Goal: Task Accomplishment & Management: Manage account settings

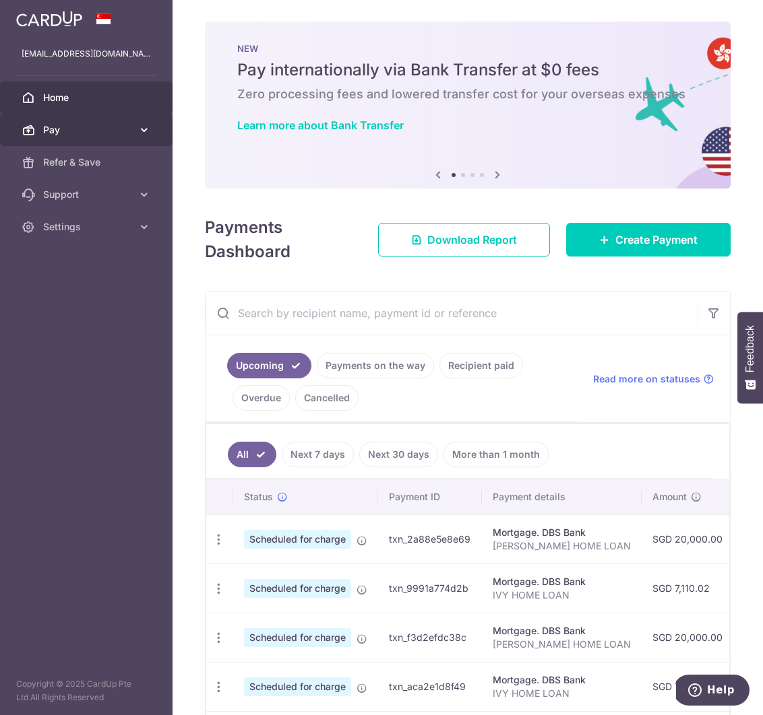
click at [92, 127] on span "Pay" at bounding box center [87, 129] width 89 height 13
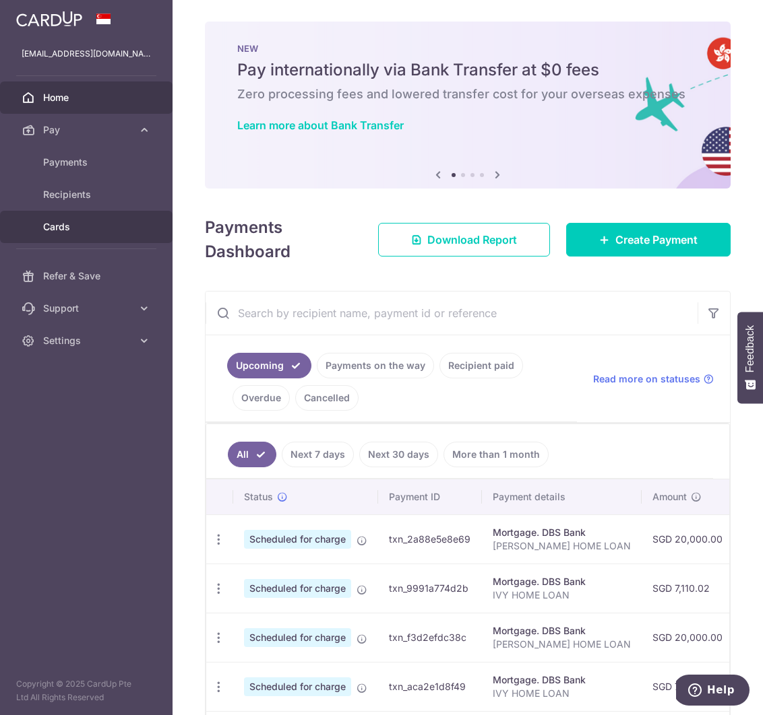
click at [73, 232] on span "Cards" at bounding box center [87, 226] width 89 height 13
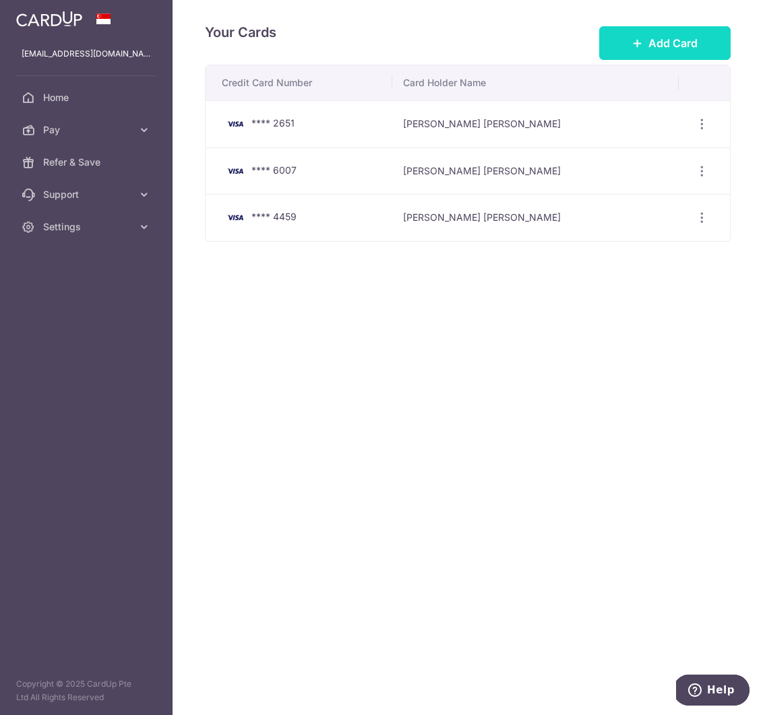
click at [681, 43] on span "Add Card" at bounding box center [672, 43] width 49 height 16
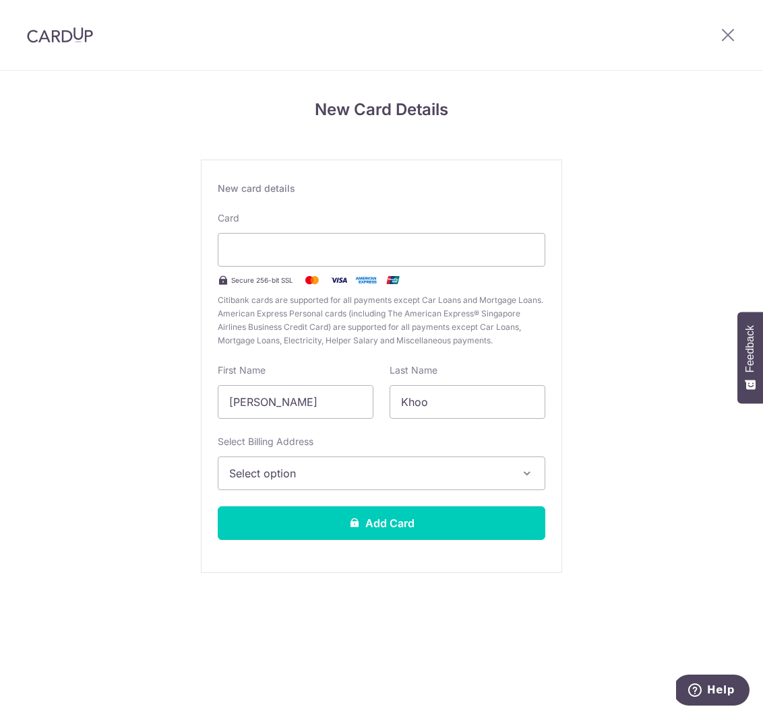
click at [292, 478] on span "Select option" at bounding box center [369, 474] width 280 height 16
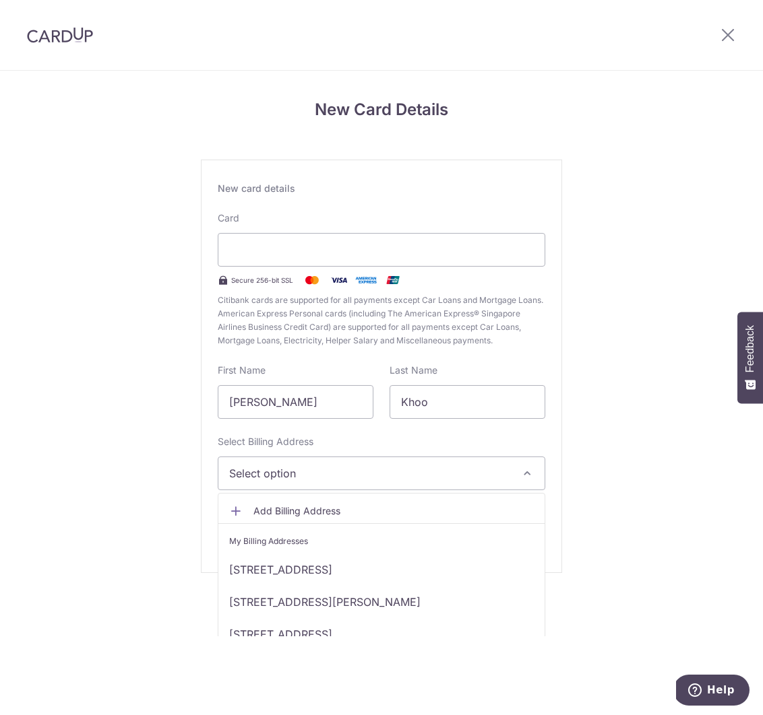
click at [283, 638] on section "New Card Details New card details Card Secure 256-bit SSL Citibank cards are su…" at bounding box center [381, 393] width 763 height 645
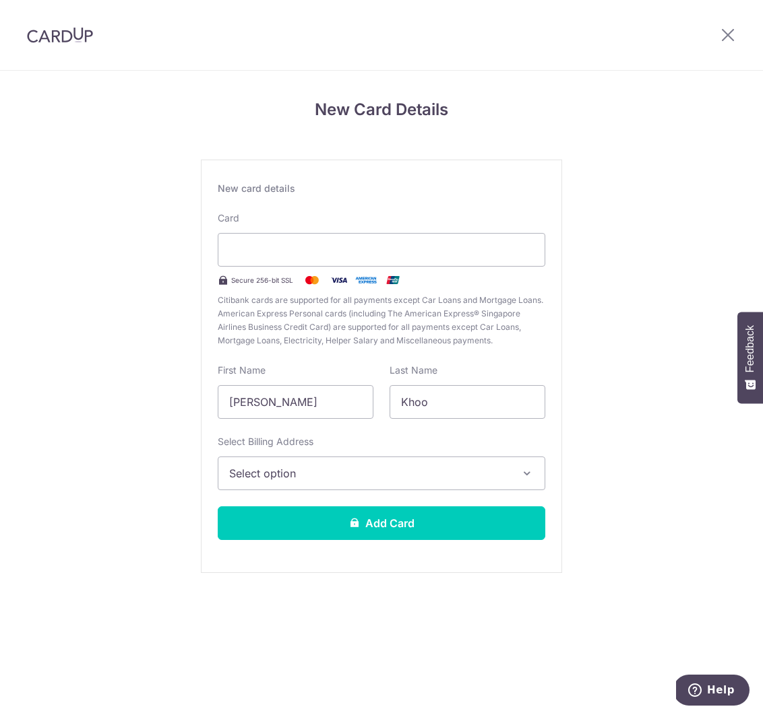
click at [313, 466] on span "Select option" at bounding box center [369, 474] width 280 height 16
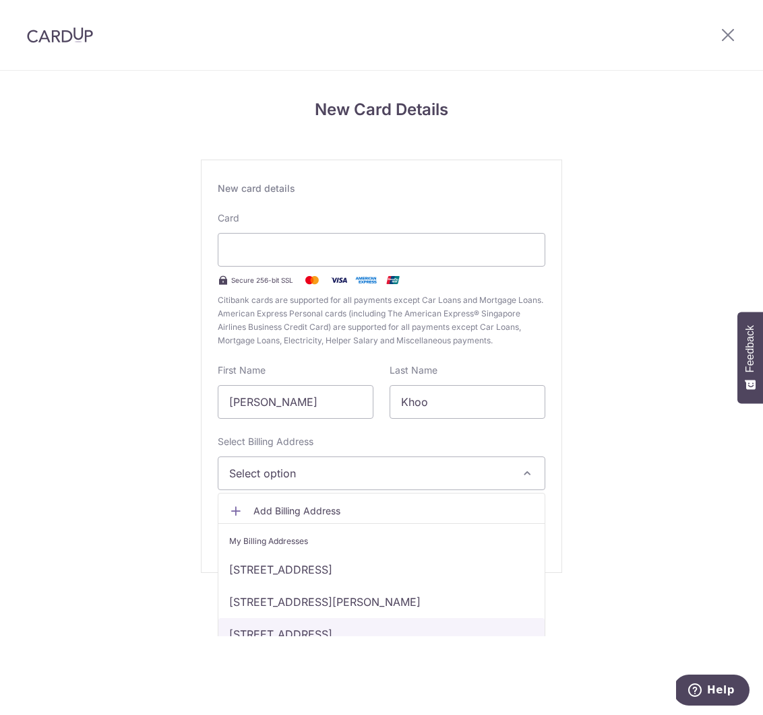
click at [267, 627] on link "3 SERAYA CRESCENT #04-08, Singapore, Singapore-575872" at bounding box center [381, 634] width 326 height 32
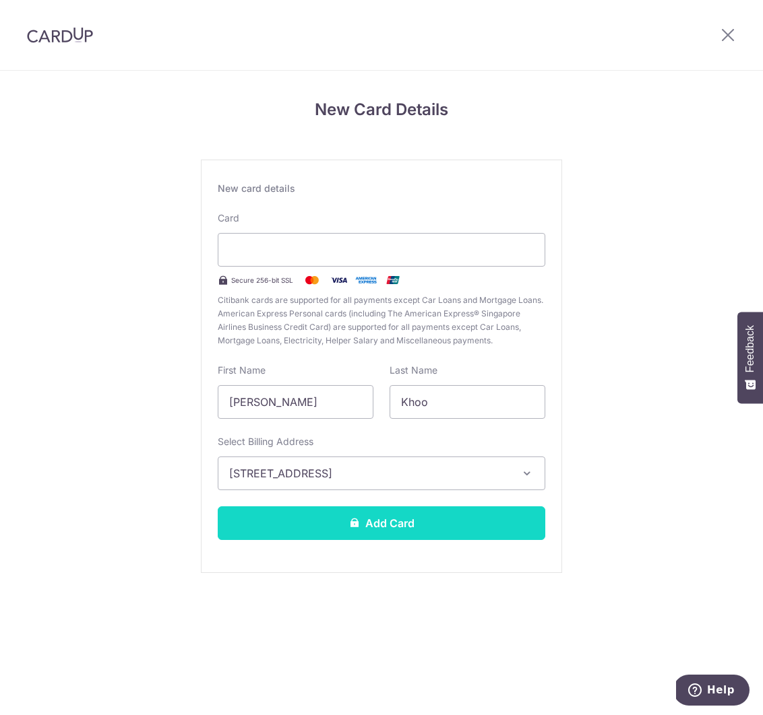
click at [324, 510] on button "Add Card" at bounding box center [381, 524] width 327 height 34
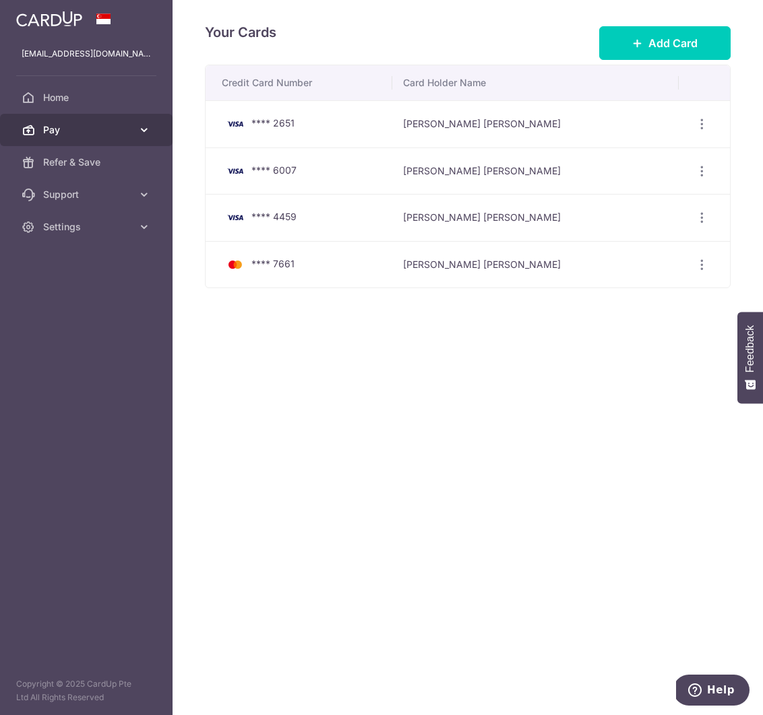
click at [72, 129] on span "Pay" at bounding box center [87, 129] width 89 height 13
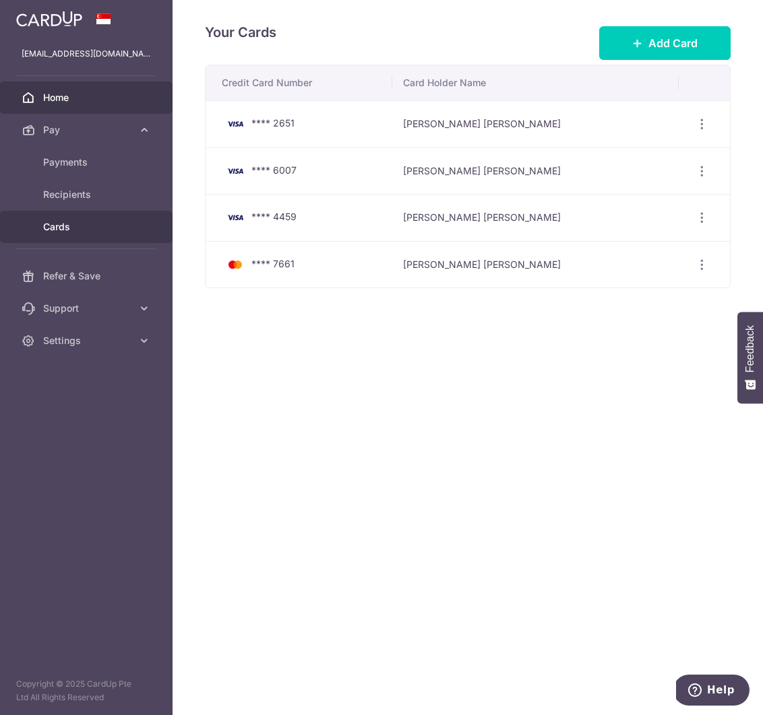
click at [75, 100] on span "Home" at bounding box center [87, 97] width 89 height 13
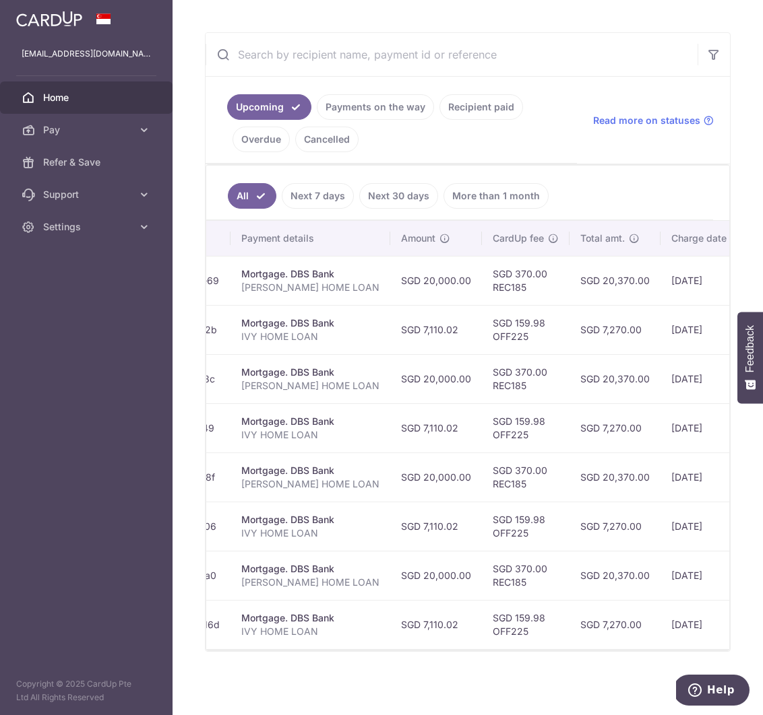
scroll to position [0, 251]
drag, startPoint x: 448, startPoint y: 336, endPoint x: 481, endPoint y: 338, distance: 33.0
click at [482, 338] on td "SGD 159.98 OFF225" at bounding box center [526, 329] width 88 height 49
copy td "OFF225"
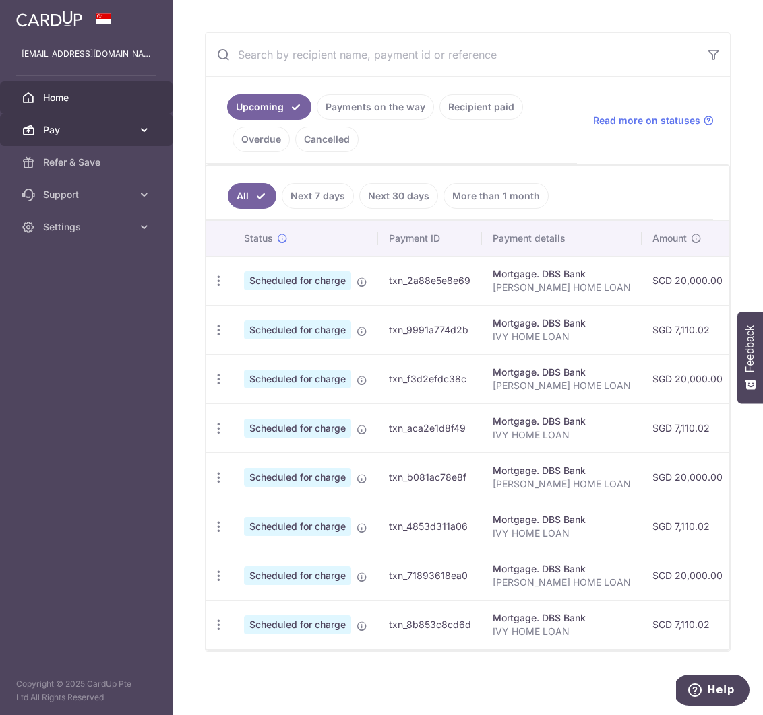
click at [89, 131] on span "Pay" at bounding box center [87, 129] width 89 height 13
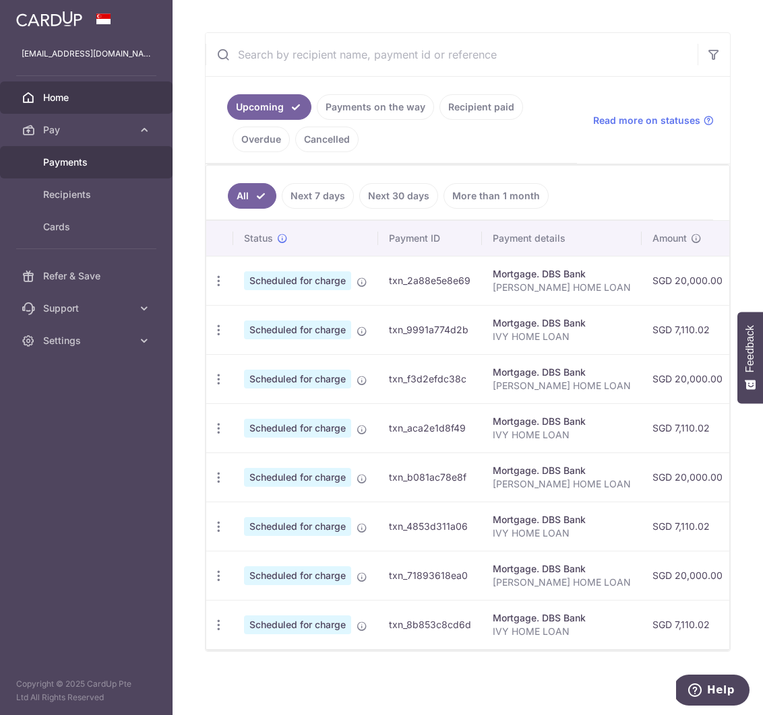
click at [87, 158] on span "Payments" at bounding box center [87, 162] width 89 height 13
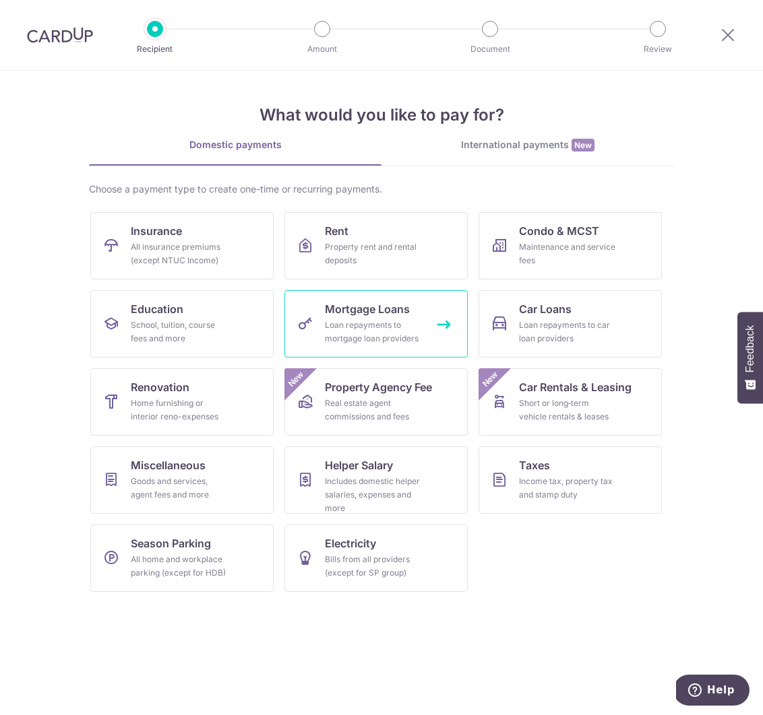
click at [360, 327] on div "Loan repayments to mortgage loan providers" at bounding box center [373, 332] width 97 height 27
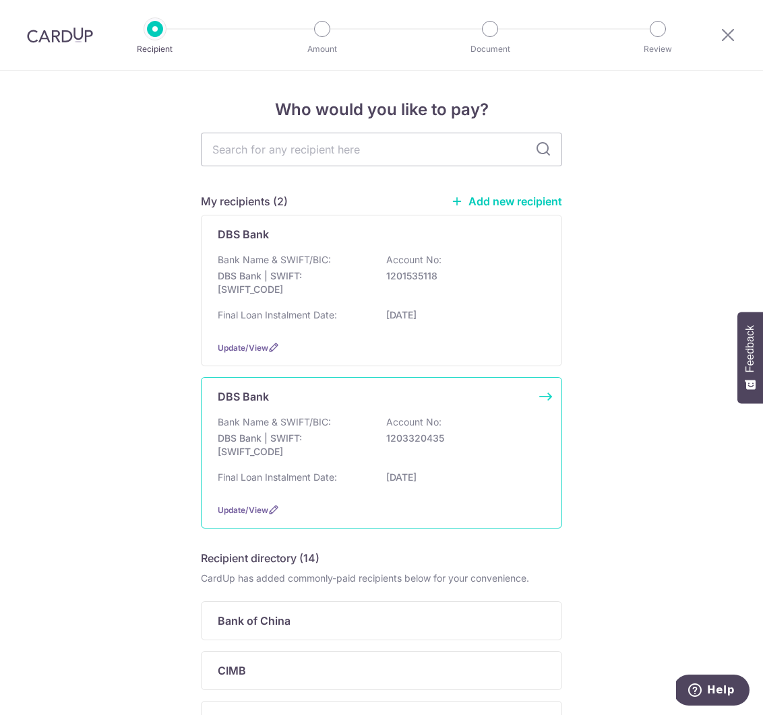
click at [412, 450] on div "Bank Name & SWIFT/BIC: DBS Bank | SWIFT: DBSSSGSGXXX Account No: 1203320435" at bounding box center [381, 441] width 327 height 50
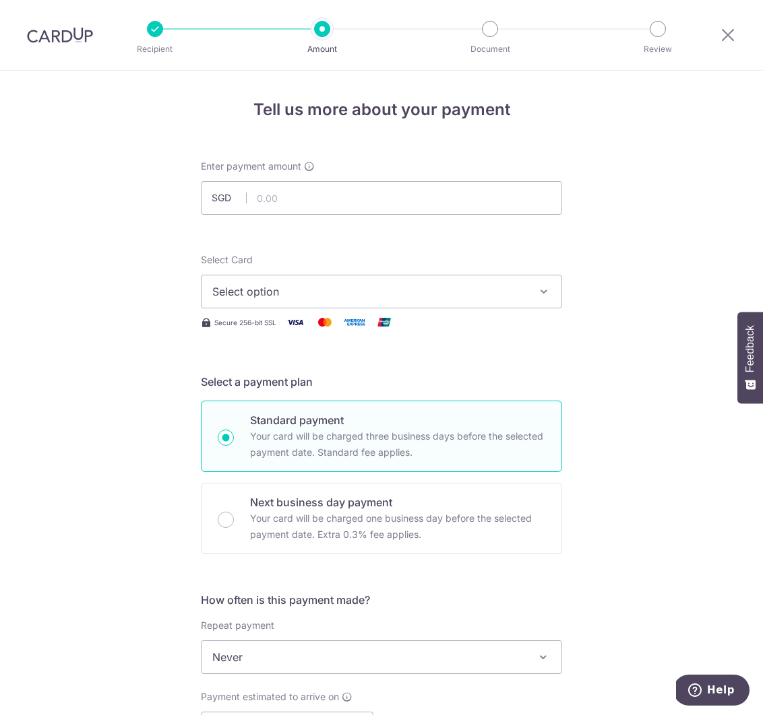
click at [73, 37] on img at bounding box center [60, 35] width 66 height 16
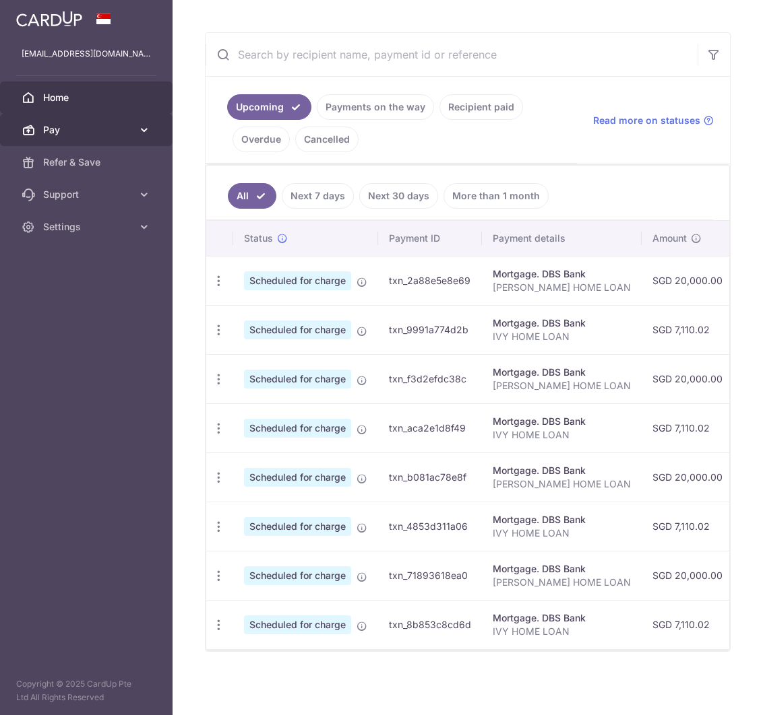
click at [103, 127] on span "Pay" at bounding box center [87, 129] width 89 height 13
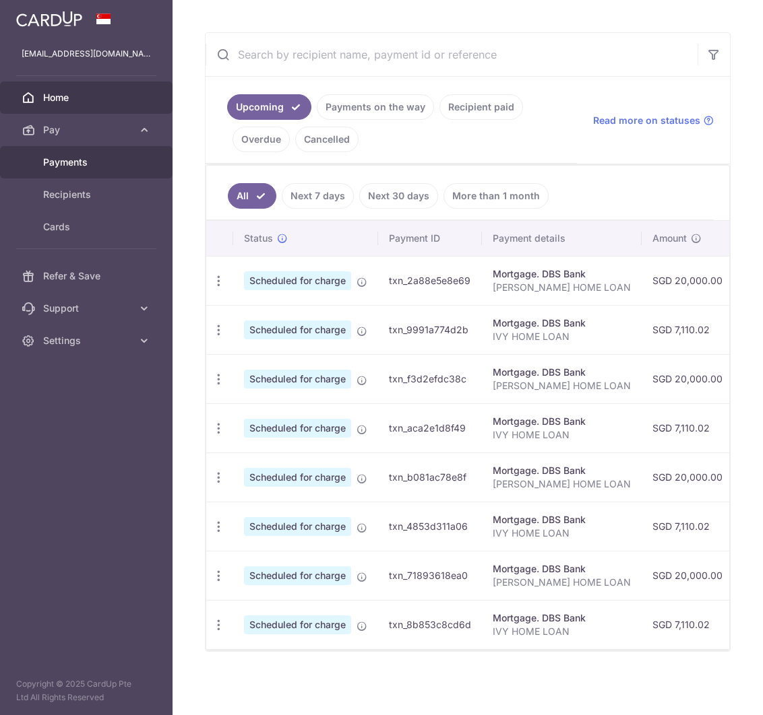
click at [86, 157] on span "Payments" at bounding box center [87, 162] width 89 height 13
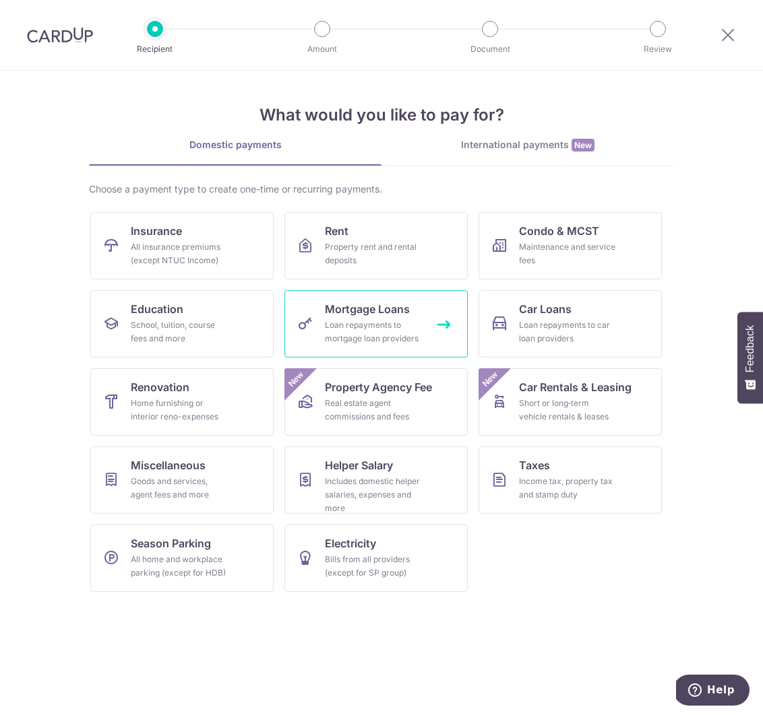
click at [349, 337] on div "Loan repayments to mortgage loan providers" at bounding box center [373, 332] width 97 height 27
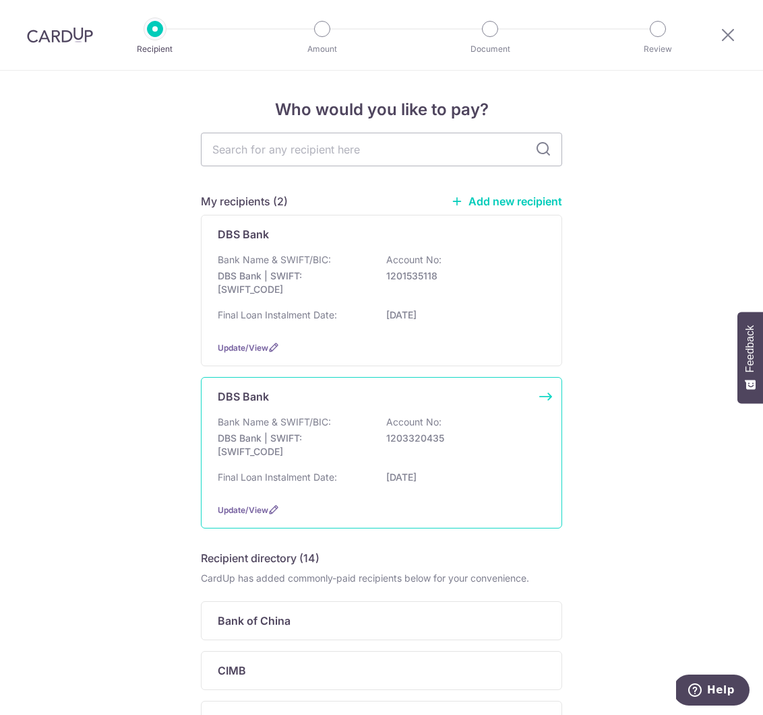
click at [393, 435] on p "1203320435" at bounding box center [461, 438] width 151 height 13
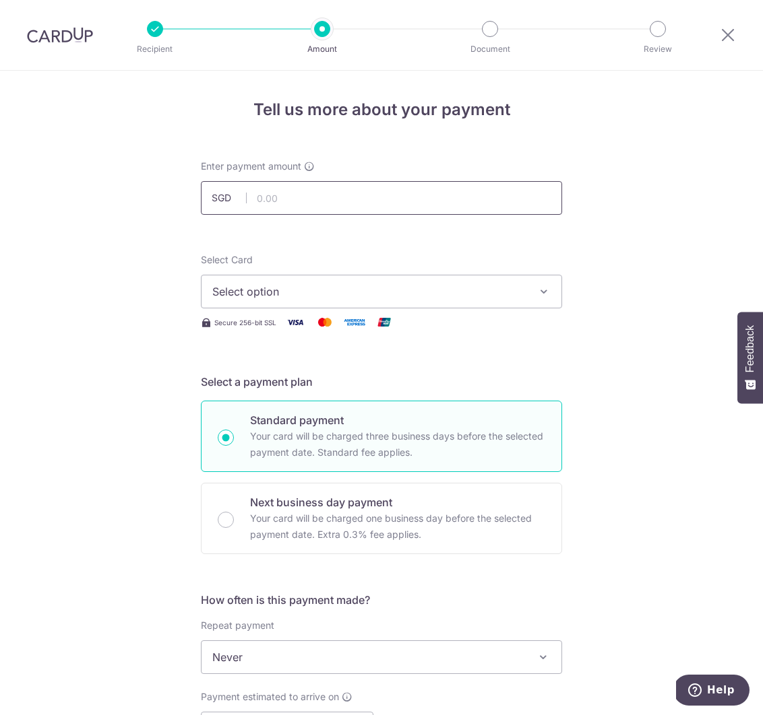
click at [293, 199] on input "text" at bounding box center [381, 198] width 361 height 34
click at [295, 197] on input "text" at bounding box center [381, 198] width 361 height 34
type input "978.00"
click at [391, 309] on div "Select Card Select option Add credit card Your Cards **** 2651 **** 6007 **** 4…" at bounding box center [381, 291] width 361 height 77
click at [397, 295] on span "Select option" at bounding box center [369, 292] width 314 height 16
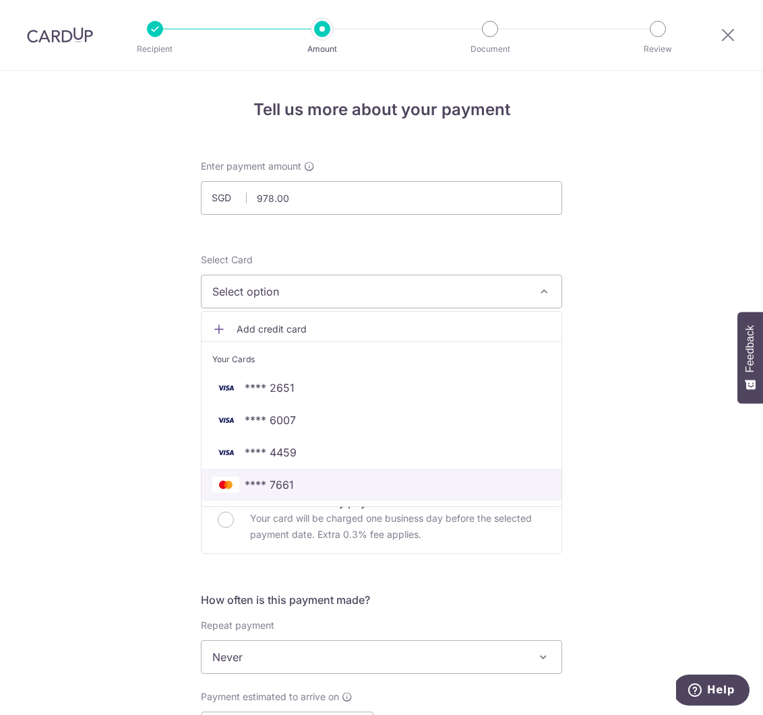
click at [275, 492] on span "**** 7661" at bounding box center [269, 485] width 49 height 16
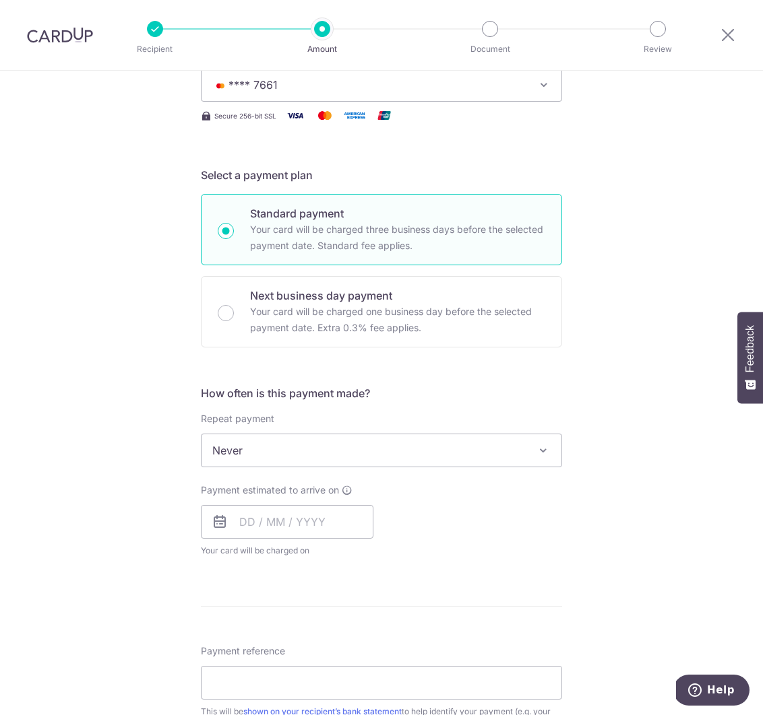
scroll to position [210, 0]
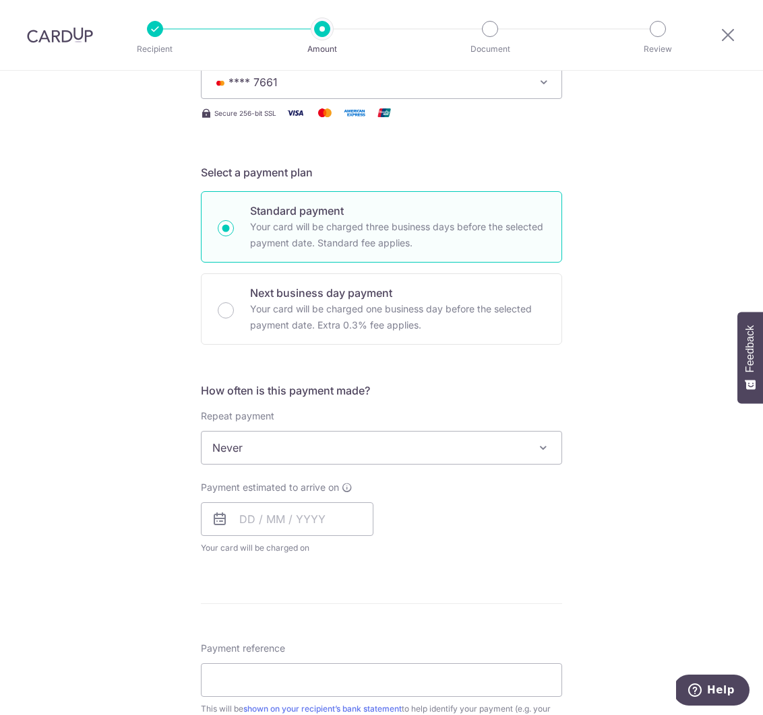
click at [362, 451] on span "Never" at bounding box center [381, 448] width 360 height 32
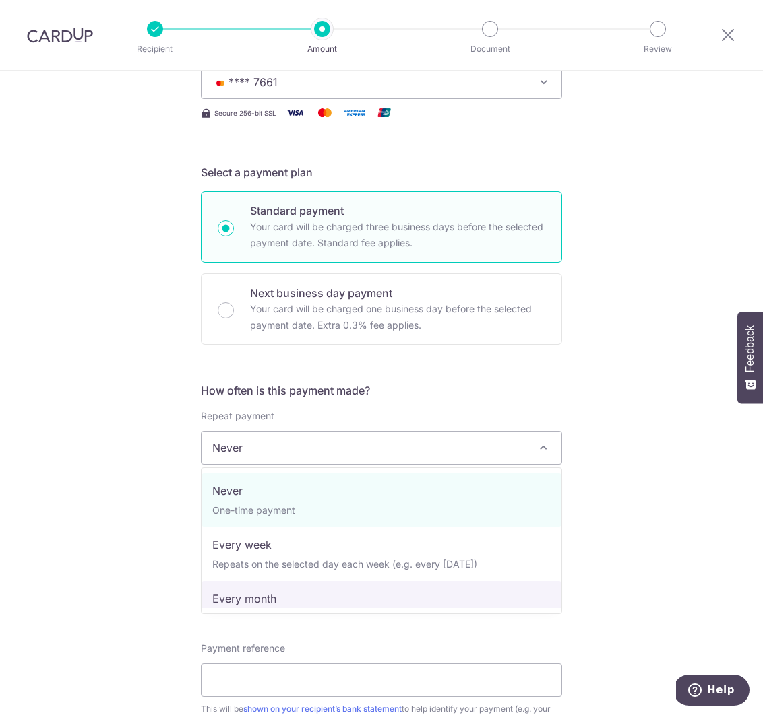
select select "3"
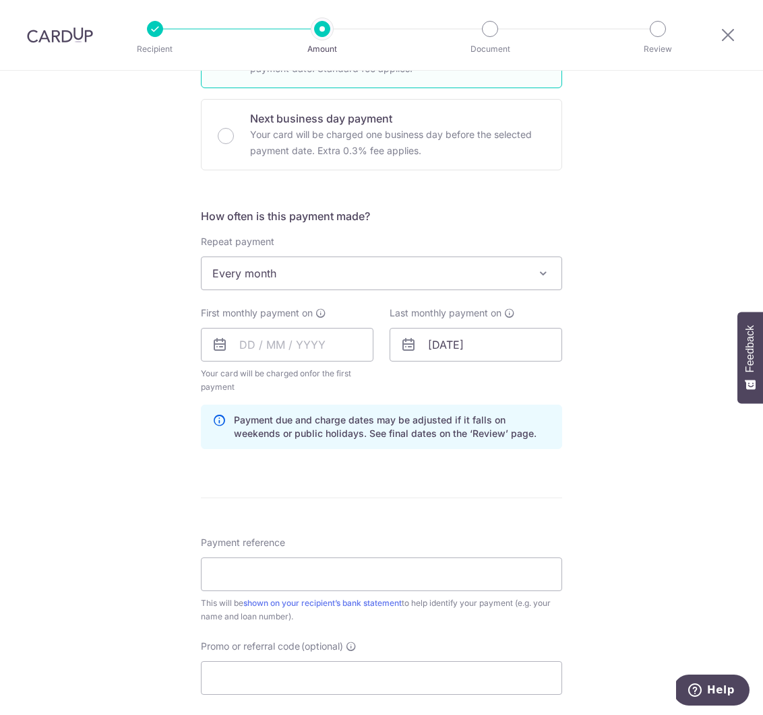
scroll to position [400, 0]
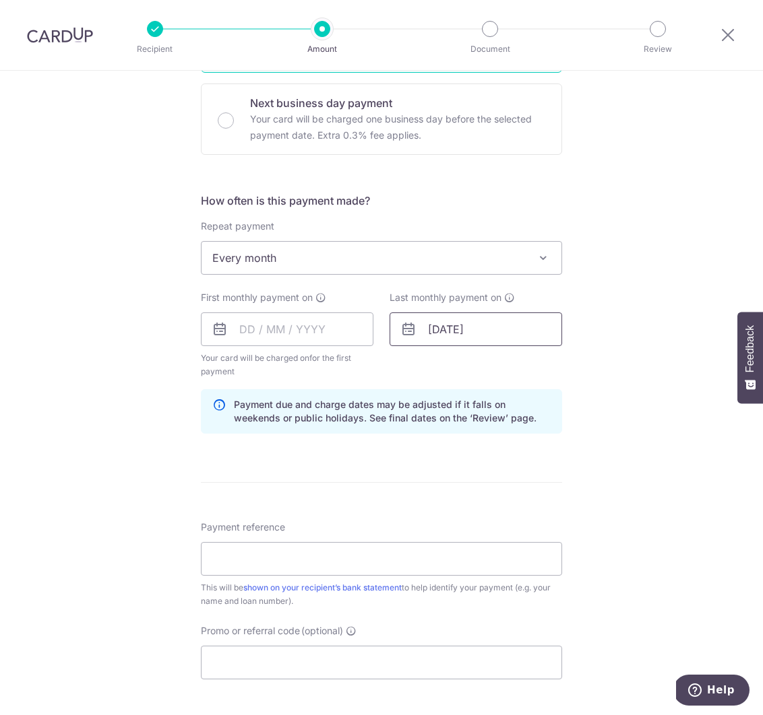
click at [456, 333] on input "31/12/2049" at bounding box center [475, 330] width 172 height 34
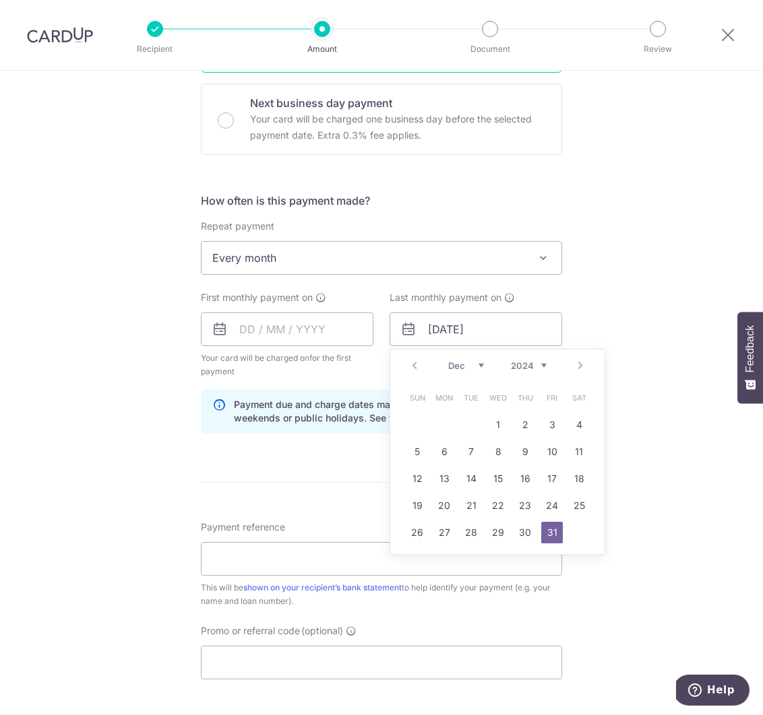
click at [538, 367] on select "2024 2025 2026 2027 2028 2029 2030 2031 2032 2033 2034 2035" at bounding box center [529, 365] width 36 height 11
click at [575, 423] on link "5" at bounding box center [579, 425] width 22 height 22
type input "05/12/2026"
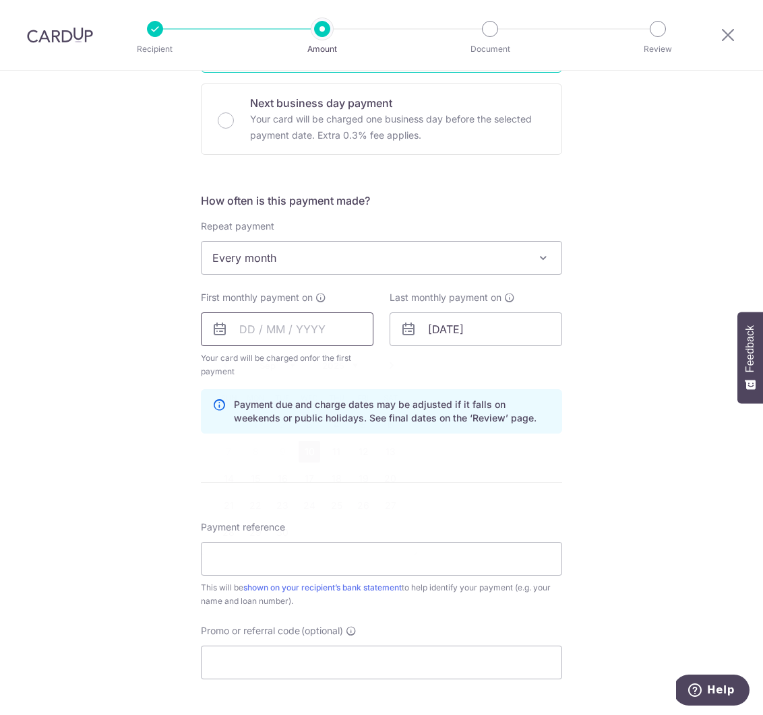
click at [320, 340] on input "text" at bounding box center [287, 330] width 172 height 34
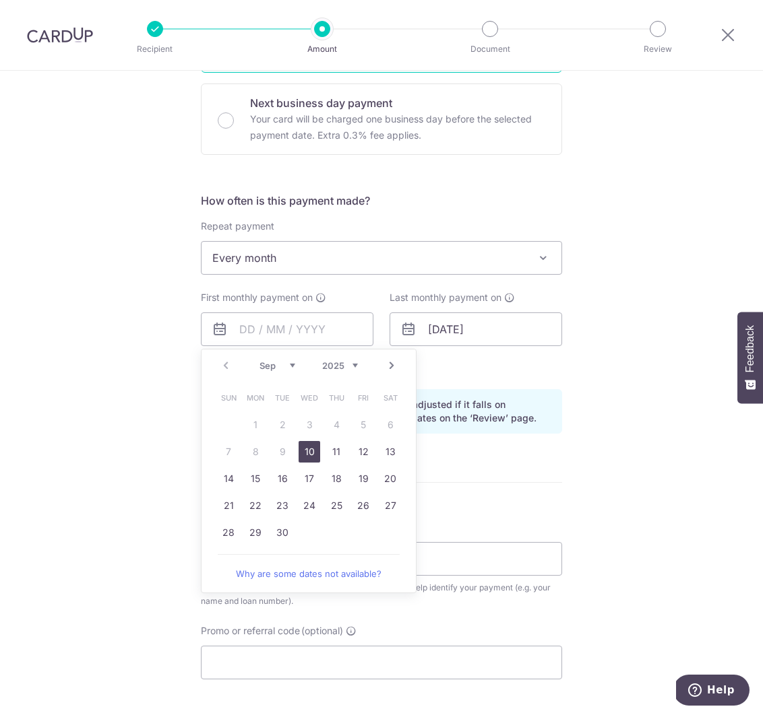
click at [313, 450] on link "10" at bounding box center [309, 452] width 22 height 22
type input "10/09/2025"
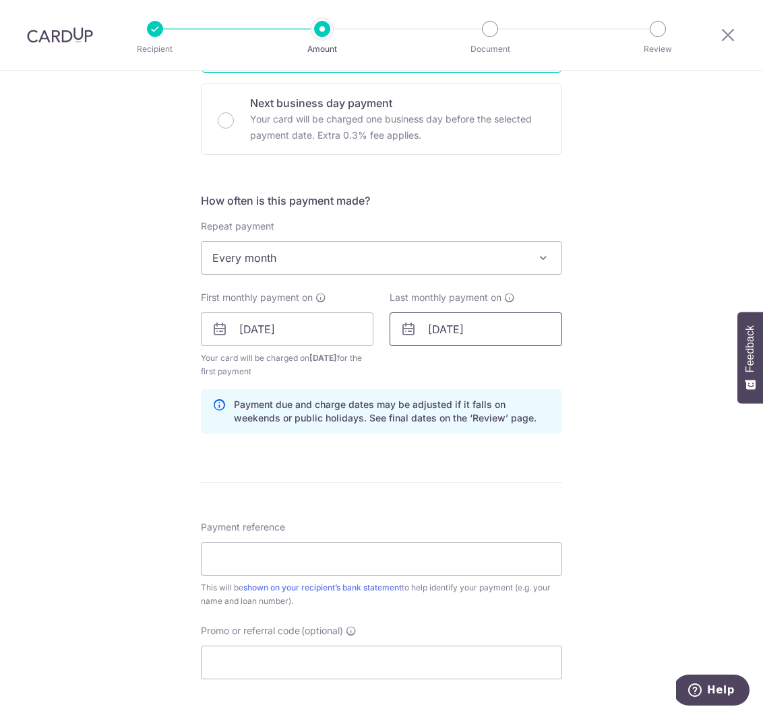
click at [459, 333] on input "05/12/2026" at bounding box center [475, 330] width 172 height 34
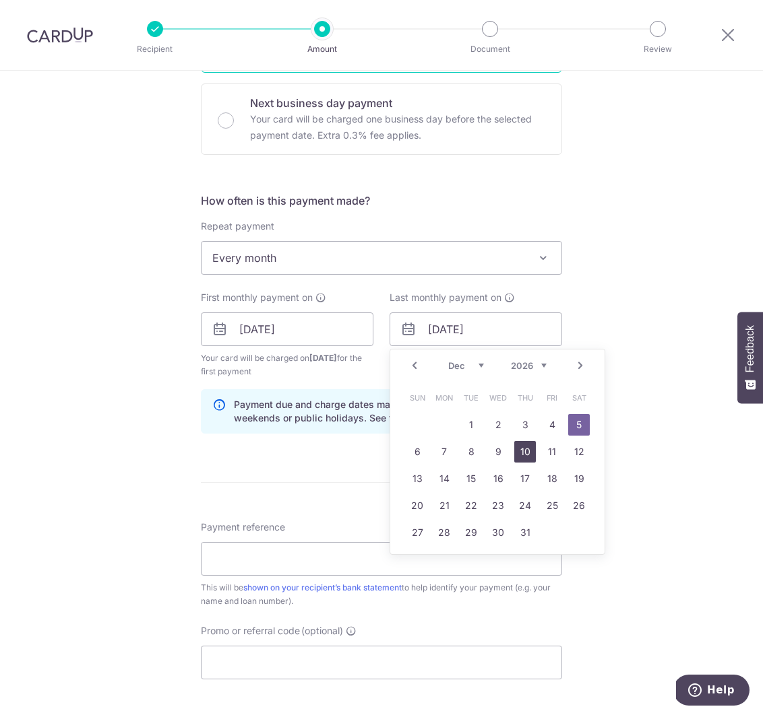
click at [529, 451] on link "10" at bounding box center [525, 452] width 22 height 22
type input "10/12/2026"
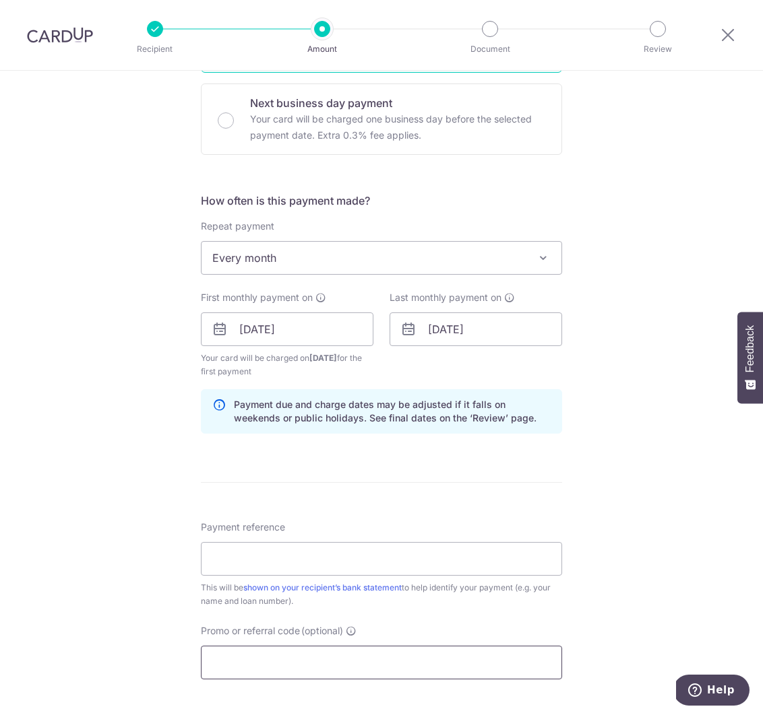
click at [290, 660] on input "Promo or referral code (optional)" at bounding box center [381, 663] width 361 height 34
paste input "OFF225"
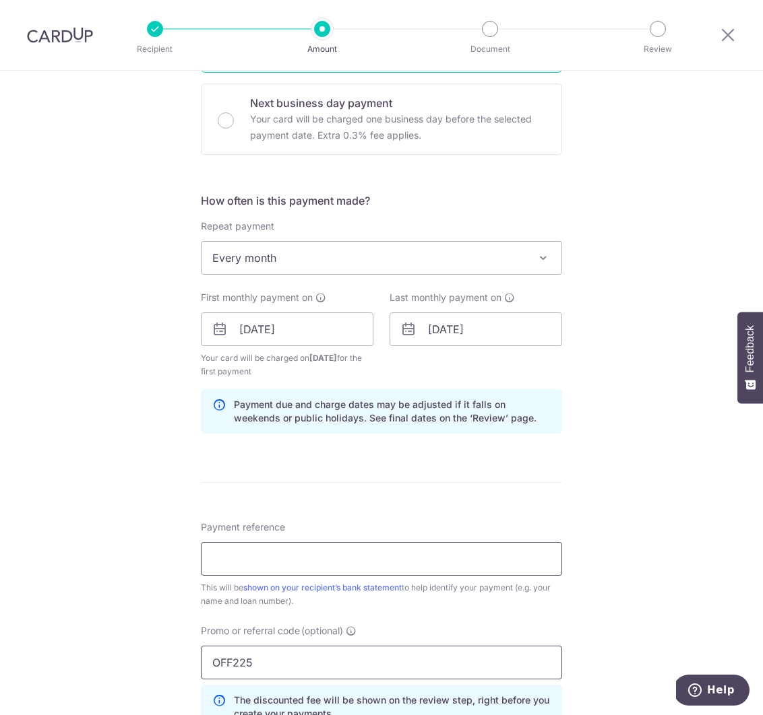
type input "OFF225"
click at [279, 570] on input "Payment reference" at bounding box center [381, 559] width 361 height 34
type input "IVY HOME LOAN"
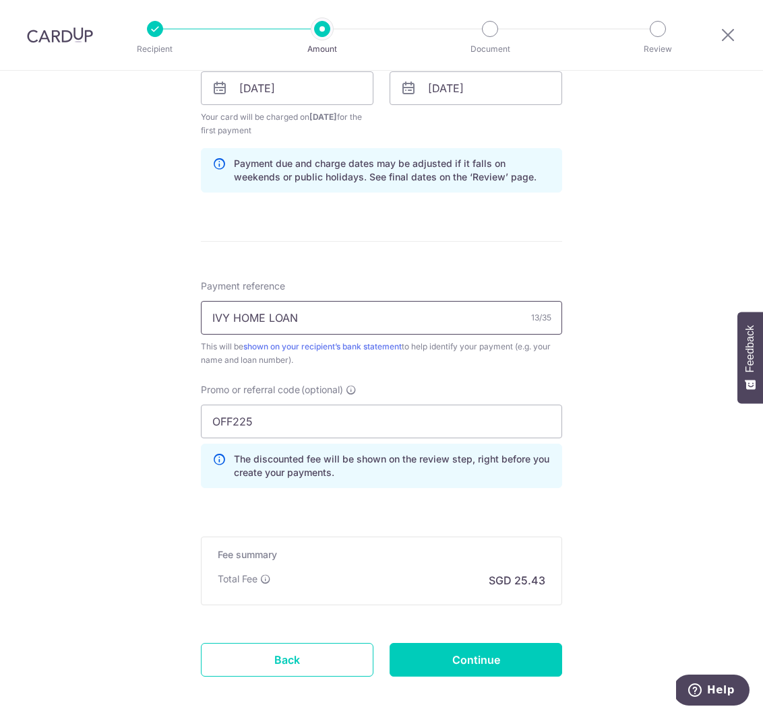
scroll to position [703, 0]
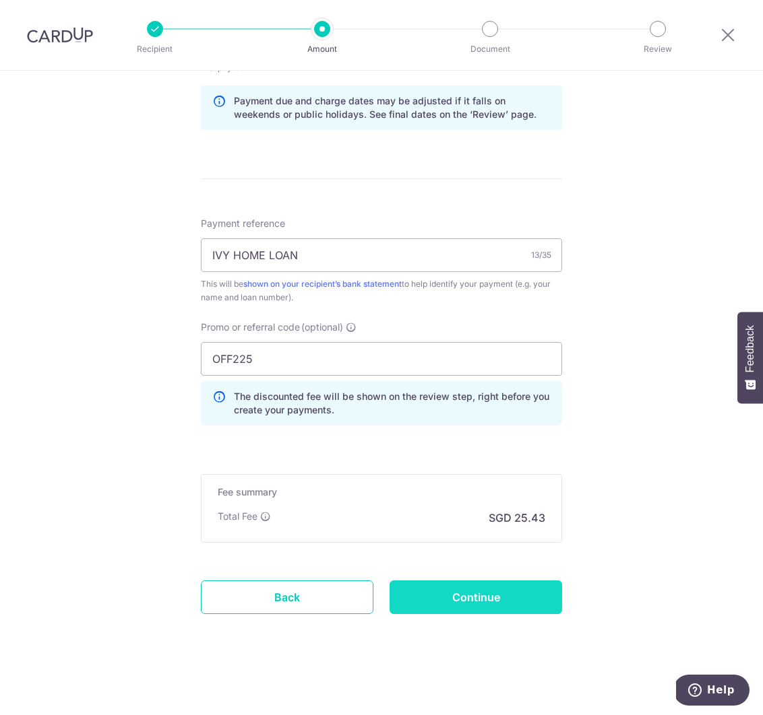
click at [461, 605] on input "Continue" at bounding box center [475, 598] width 172 height 34
type input "Create Schedule"
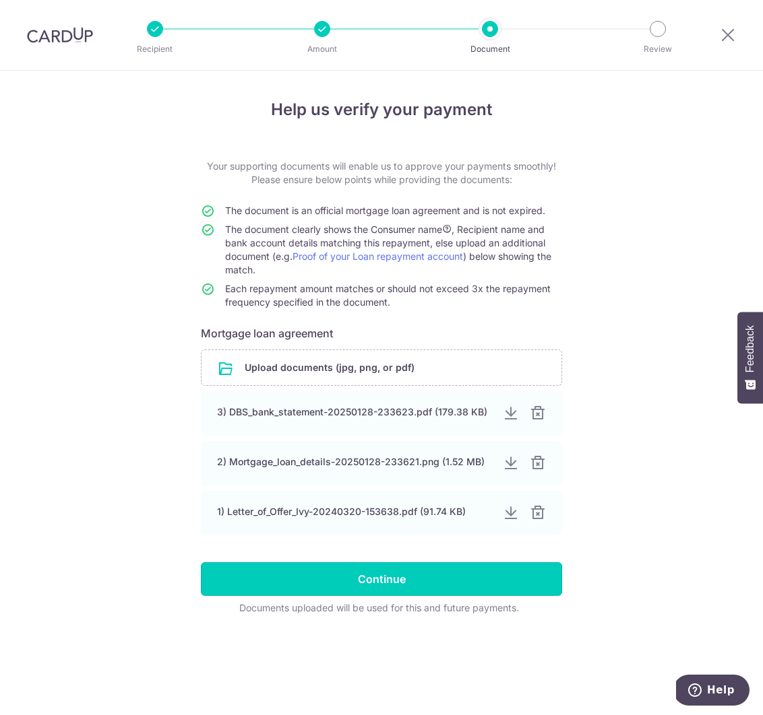
drag, startPoint x: 418, startPoint y: 586, endPoint x: 444, endPoint y: 581, distance: 26.2
click at [418, 587] on input "Continue" at bounding box center [381, 580] width 361 height 34
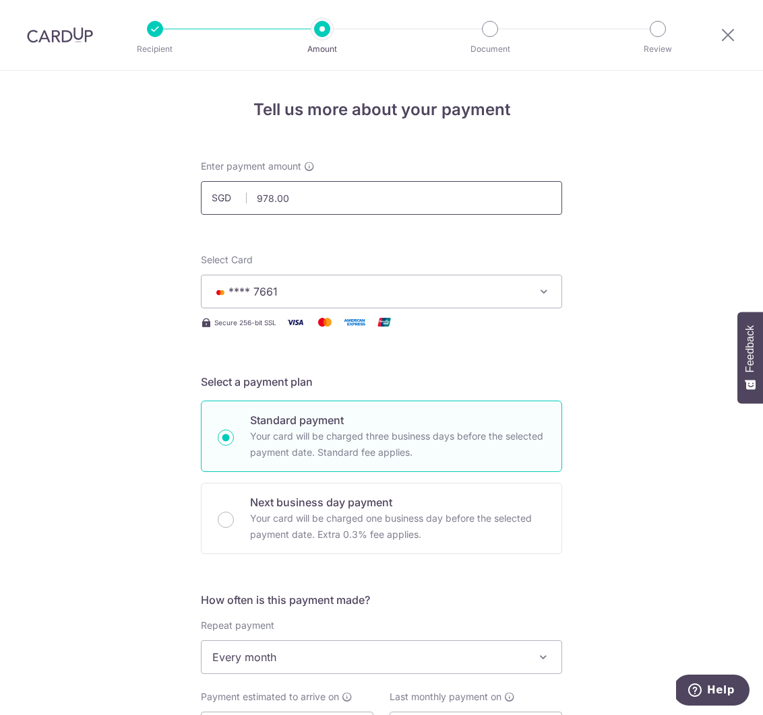
click at [316, 201] on input "978.00" at bounding box center [381, 198] width 361 height 34
type input "977.99"
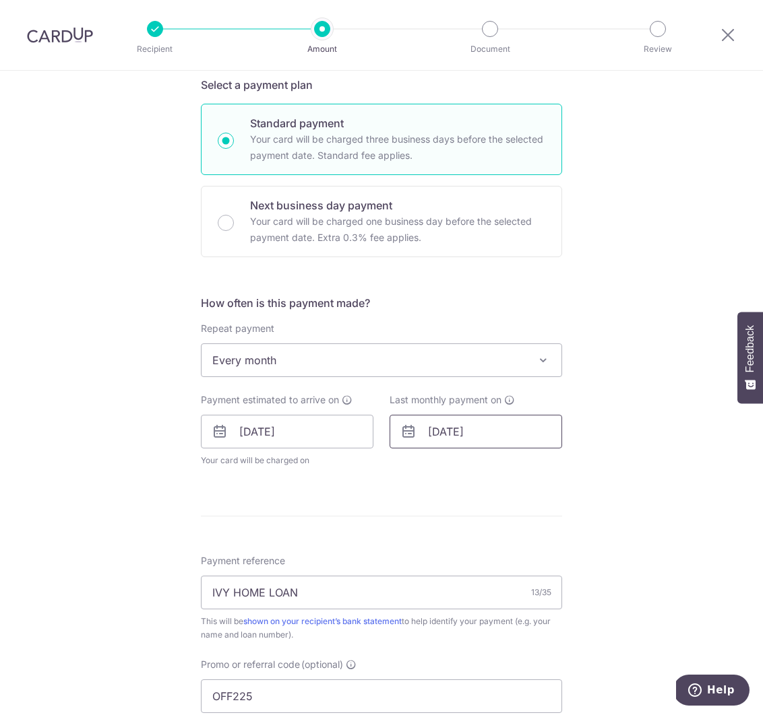
scroll to position [298, 0]
click at [467, 437] on input "10/12/2026" at bounding box center [475, 431] width 172 height 34
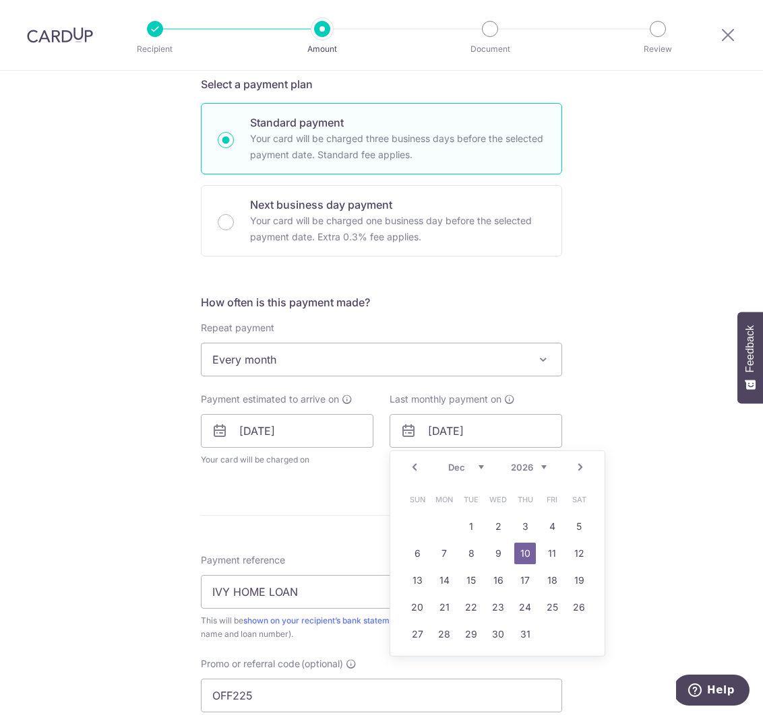
click at [463, 466] on select "Jan Feb Mar Apr May Jun Jul Aug Sep Oct Nov Dec" at bounding box center [466, 467] width 36 height 11
click at [580, 551] on link "10" at bounding box center [579, 554] width 22 height 22
type input "[DATE]"
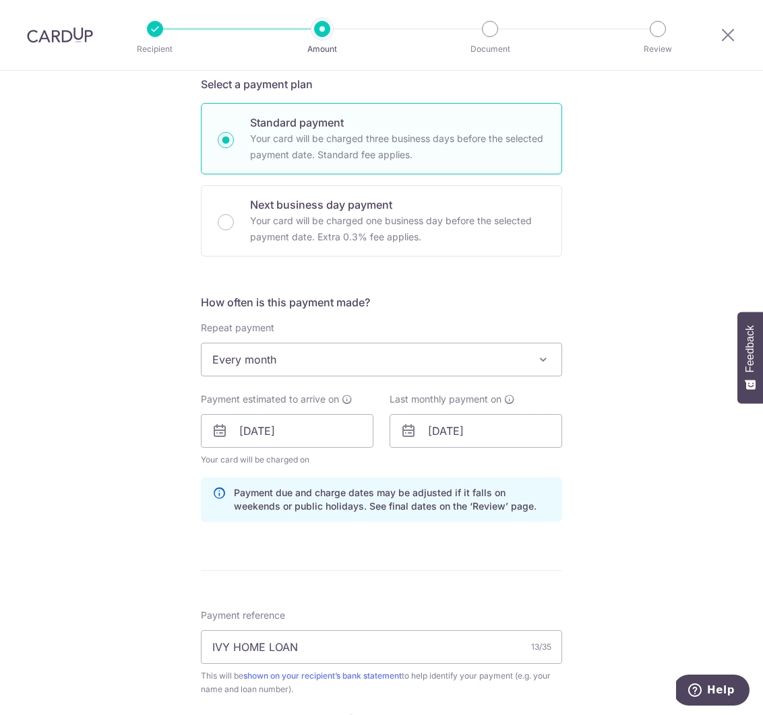
click at [638, 492] on div "Tell us more about your payment Enter payment amount SGD 977.99 977.99 Select C…" at bounding box center [381, 440] width 763 height 1335
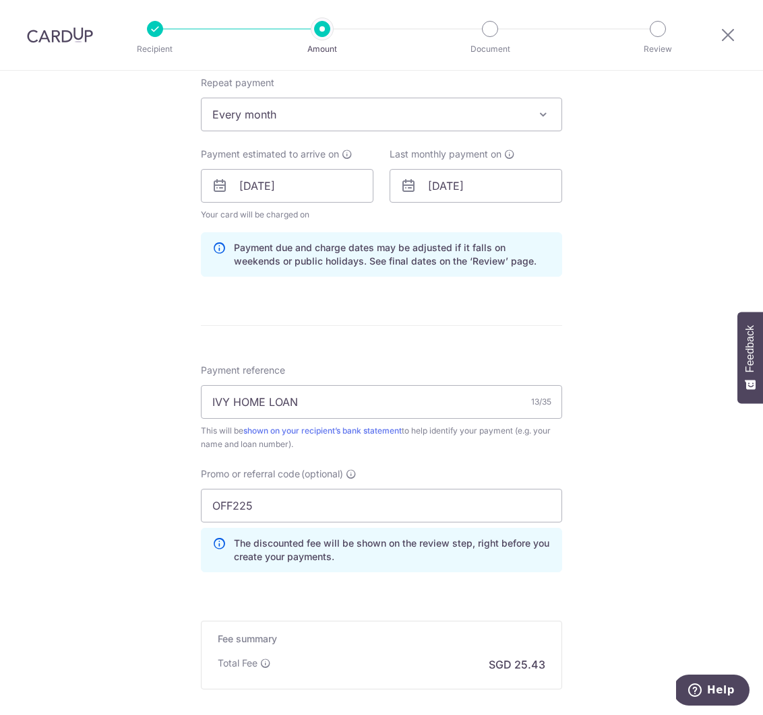
scroll to position [690, 0]
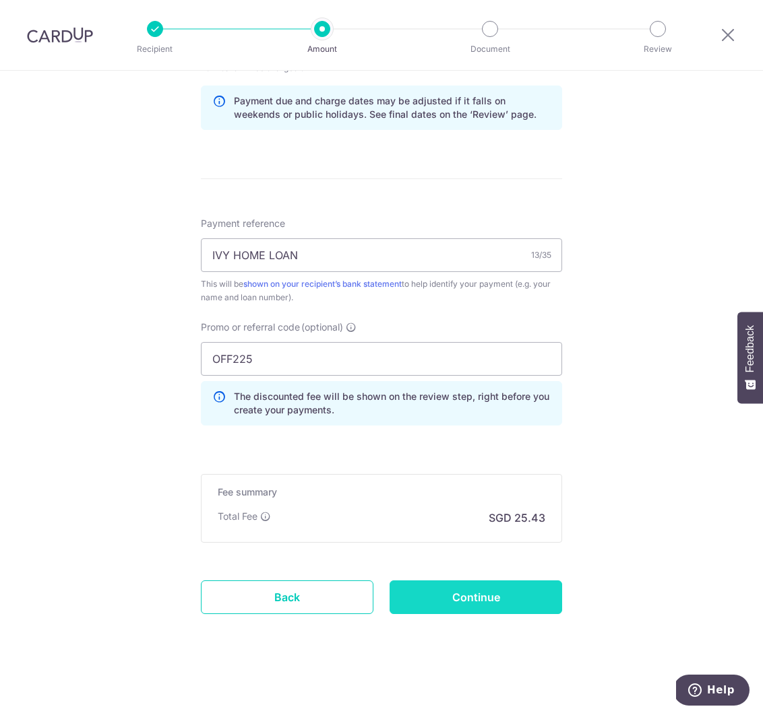
click at [495, 600] on input "Continue" at bounding box center [475, 598] width 172 height 34
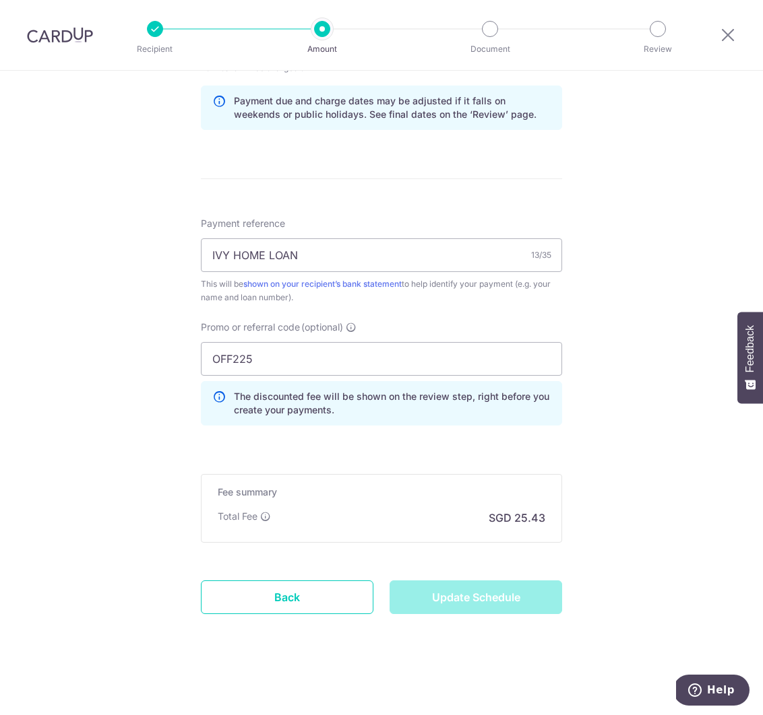
type input "Update Schedule"
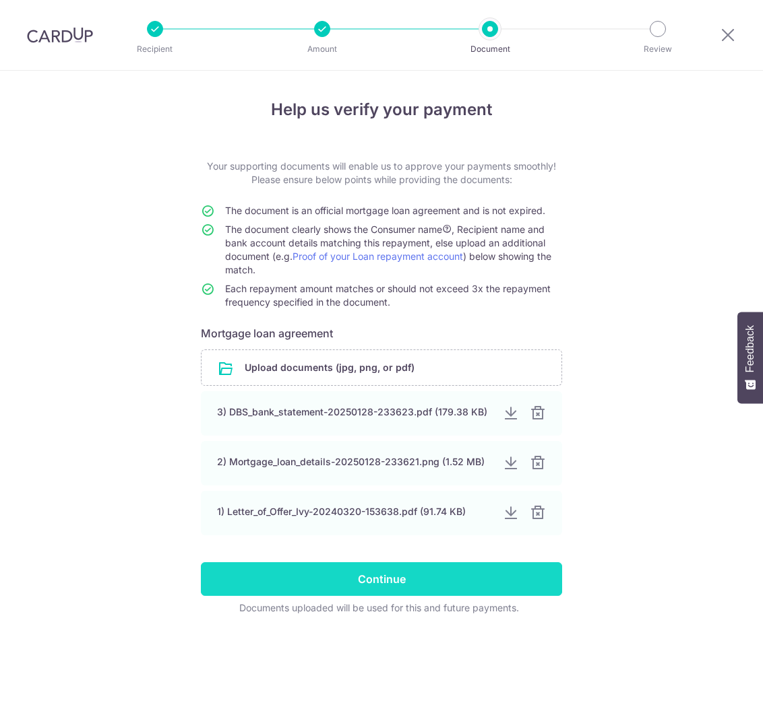
click at [469, 578] on input "Continue" at bounding box center [381, 580] width 361 height 34
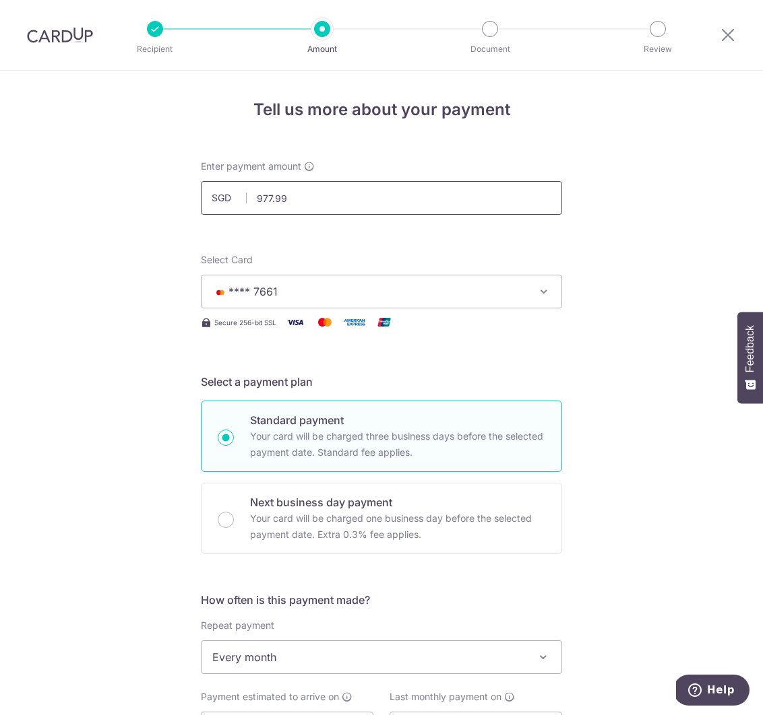
click at [321, 200] on input "977.99" at bounding box center [381, 198] width 361 height 34
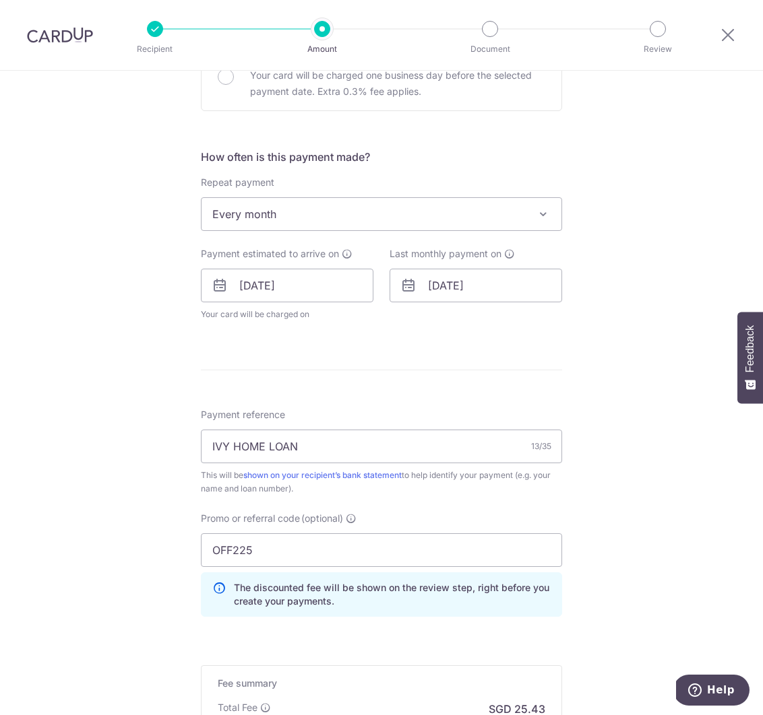
scroll to position [635, 0]
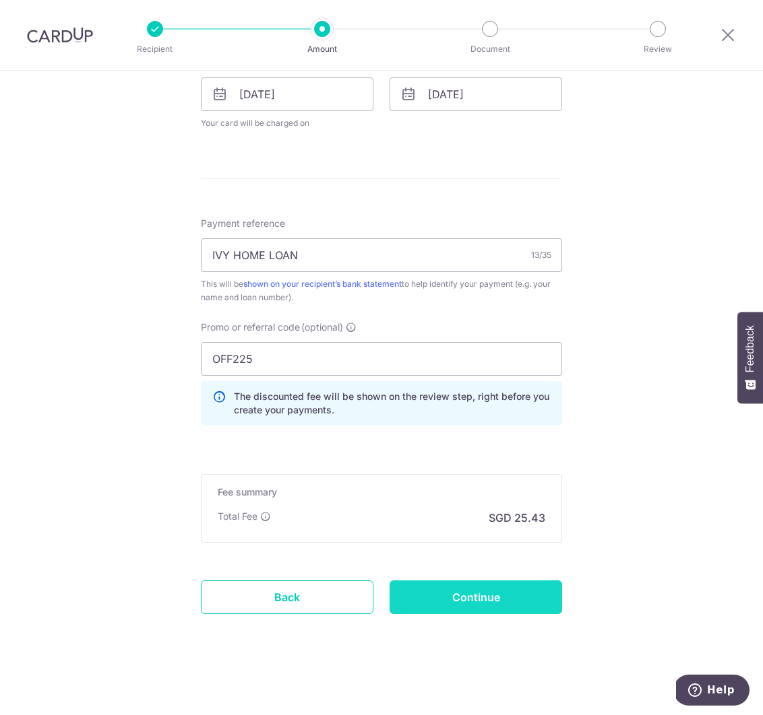
click at [462, 593] on input "Continue" at bounding box center [475, 598] width 172 height 34
type input "978.00"
type input "Update Schedule"
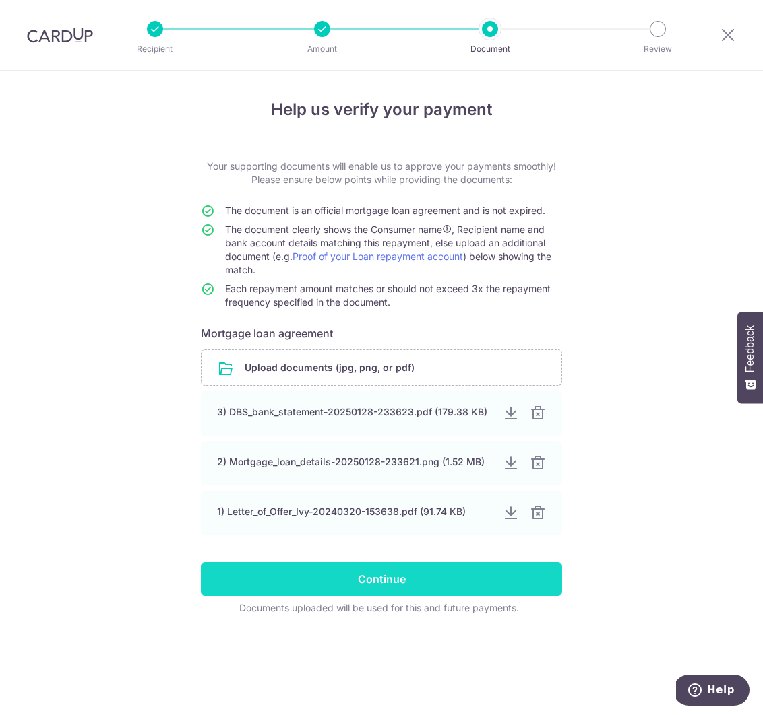
click at [449, 573] on input "Continue" at bounding box center [381, 580] width 361 height 34
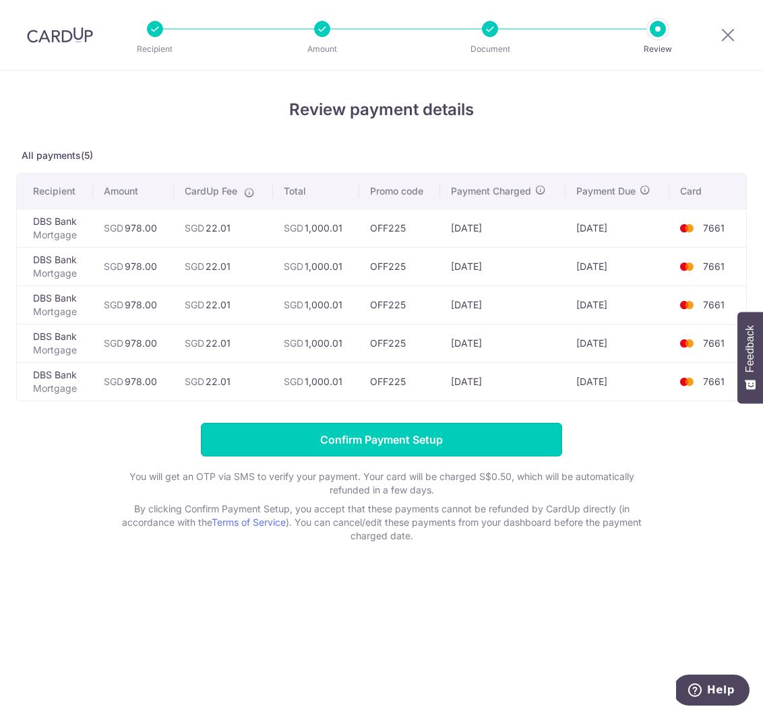
click at [394, 449] on input "Confirm Payment Setup" at bounding box center [381, 440] width 361 height 34
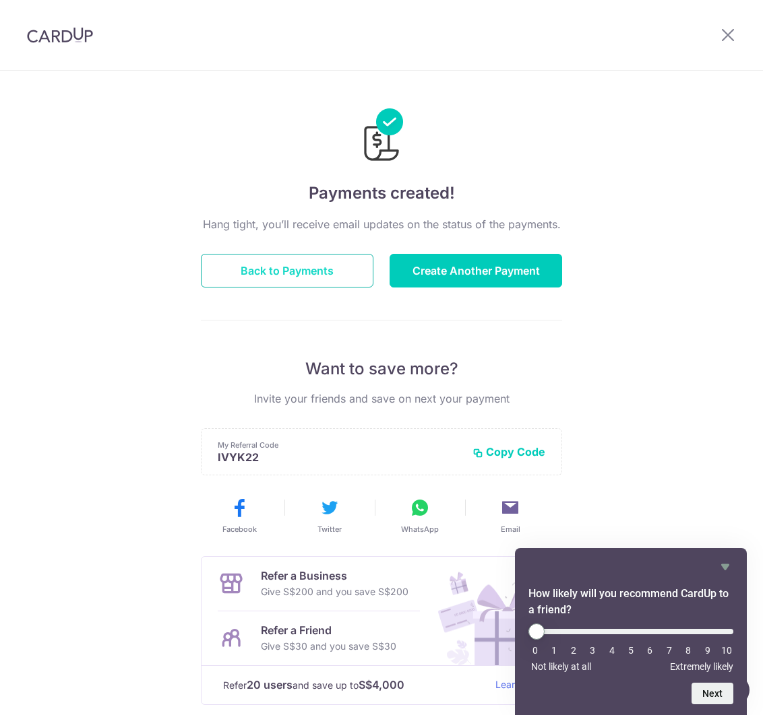
click at [313, 274] on button "Back to Payments" at bounding box center [287, 271] width 172 height 34
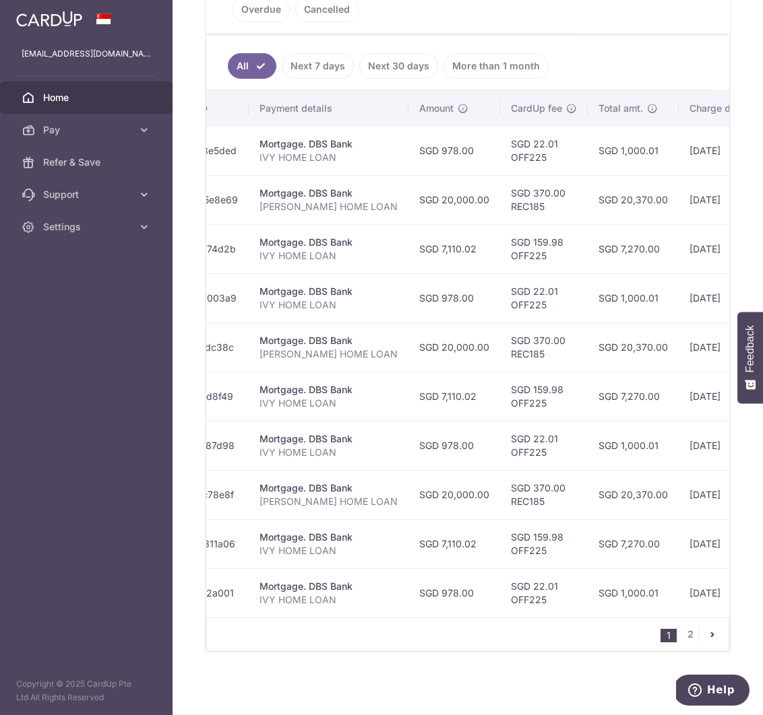
scroll to position [0, 197]
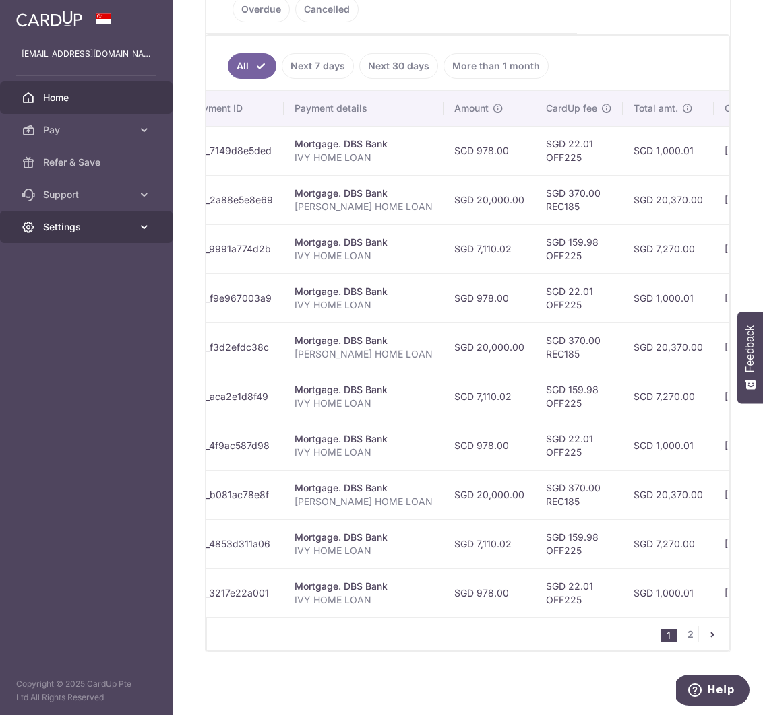
click at [69, 216] on link "Settings" at bounding box center [86, 227] width 172 height 32
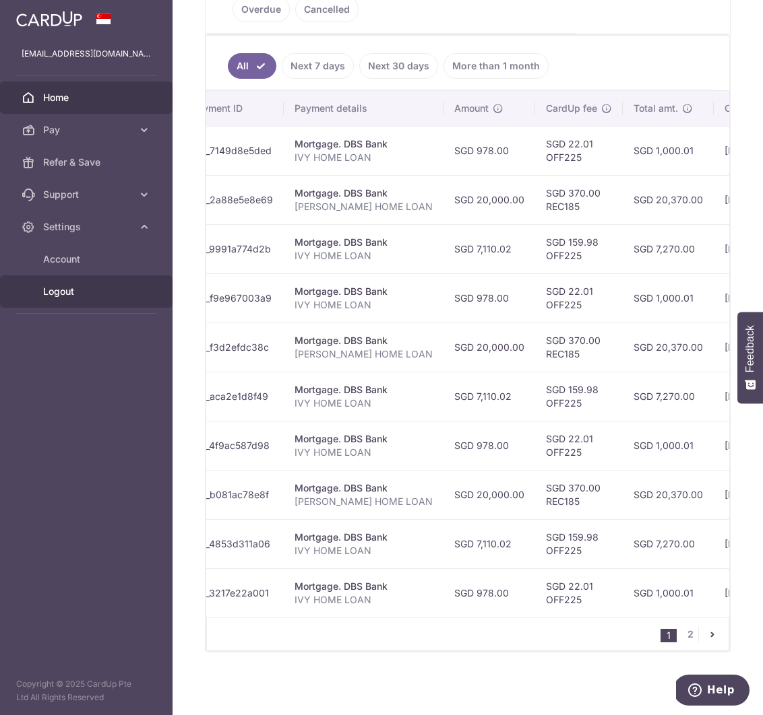
click at [69, 285] on span "Logout" at bounding box center [87, 291] width 89 height 13
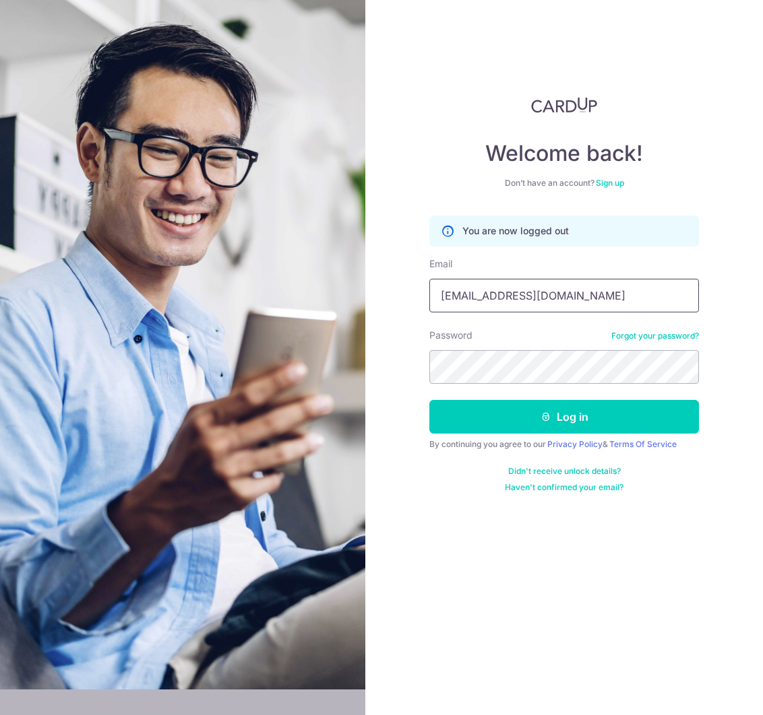
click at [491, 288] on input "[EMAIL_ADDRESS][DOMAIN_NAME]" at bounding box center [563, 296] width 269 height 34
type input "[EMAIL_ADDRESS][DOMAIN_NAME]"
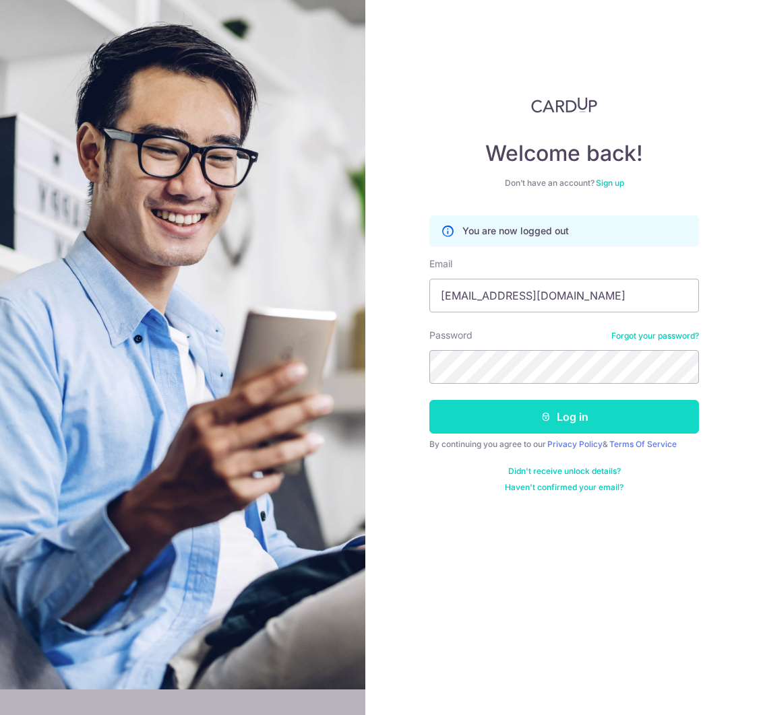
click at [526, 420] on button "Log in" at bounding box center [563, 417] width 269 height 34
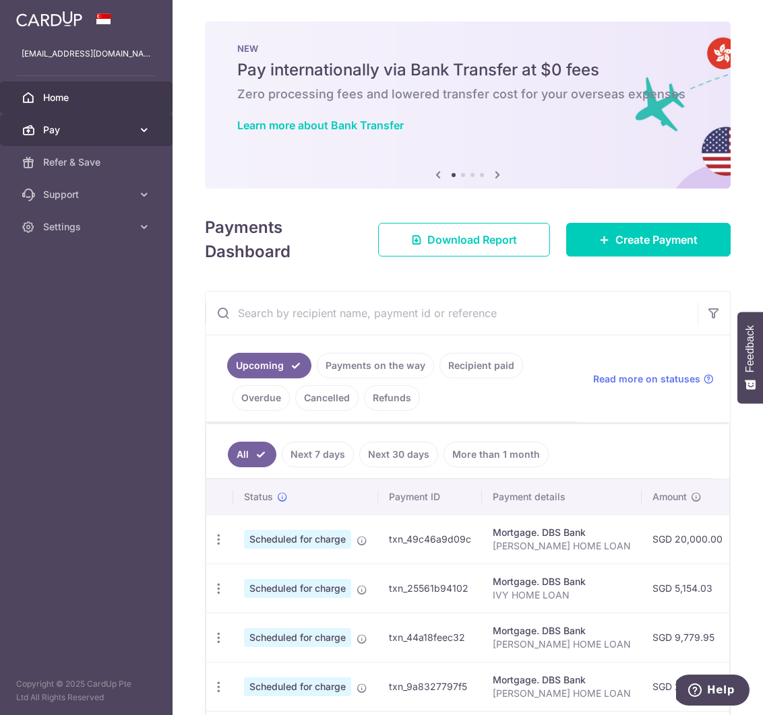
click at [94, 131] on span "Pay" at bounding box center [87, 129] width 89 height 13
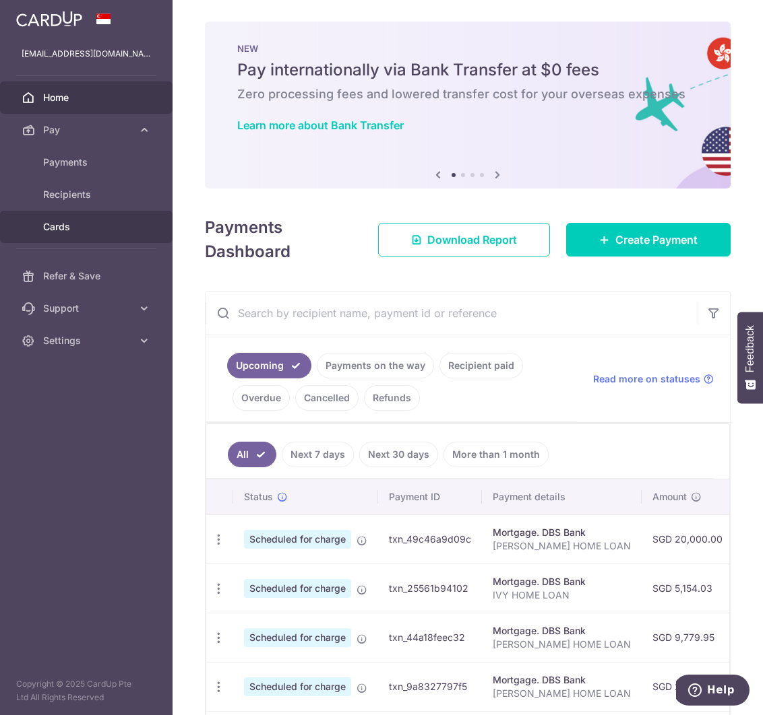
click at [71, 228] on span "Cards" at bounding box center [87, 226] width 89 height 13
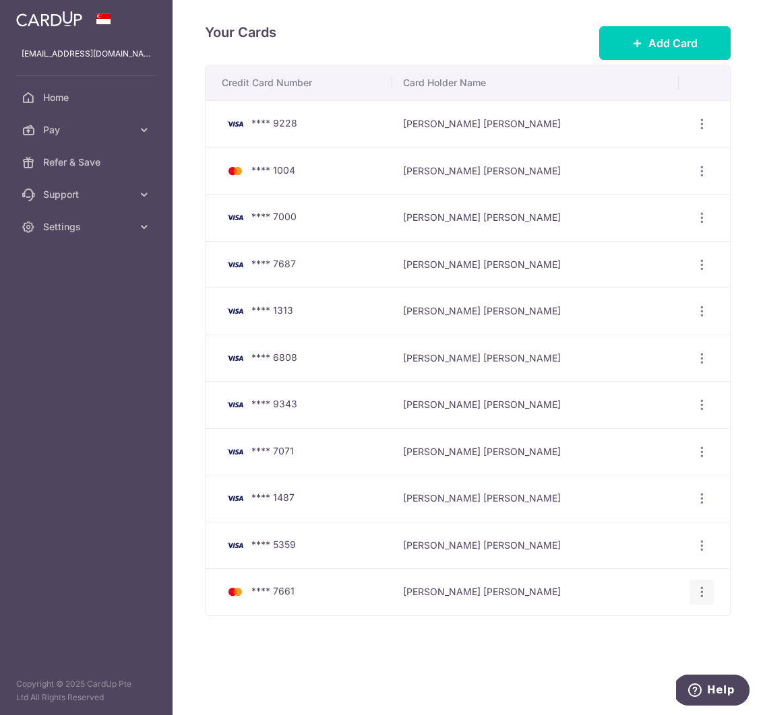
click at [697, 588] on icon "button" at bounding box center [702, 592] width 14 height 14
